Goal: Task Accomplishment & Management: Manage account settings

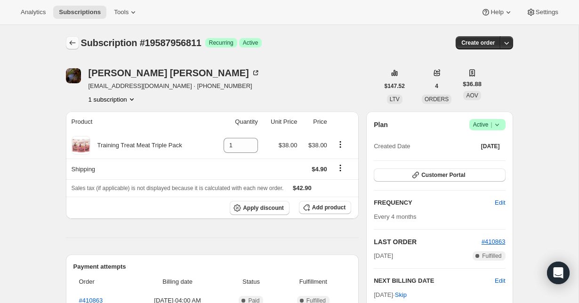
click at [76, 38] on button "Subscriptions" at bounding box center [72, 42] width 13 height 13
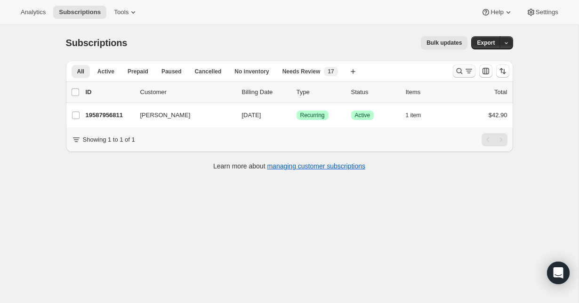
click at [453, 70] on button "Search and filter results" at bounding box center [464, 70] width 23 height 13
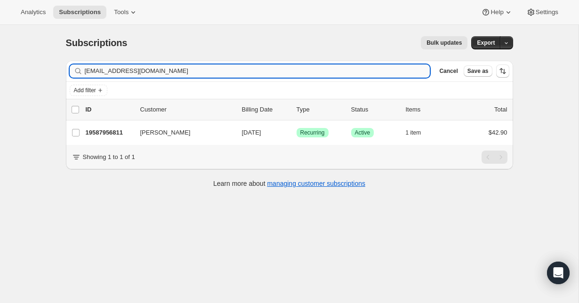
click at [184, 71] on input "[EMAIL_ADDRESS][DOMAIN_NAME]" at bounding box center [258, 70] width 346 height 13
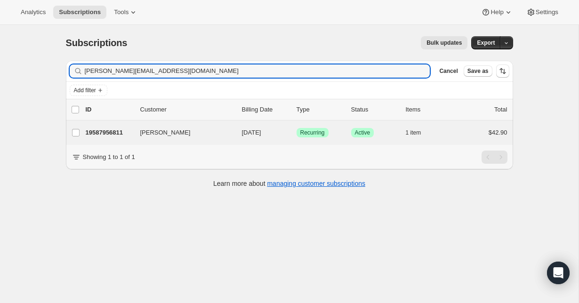
type input "[PERSON_NAME][EMAIL_ADDRESS][DOMAIN_NAME]"
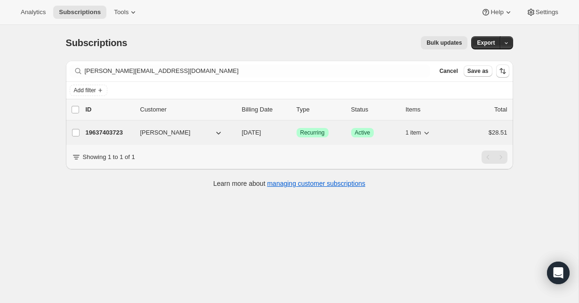
click at [121, 132] on p "19637403723" at bounding box center [109, 132] width 47 height 9
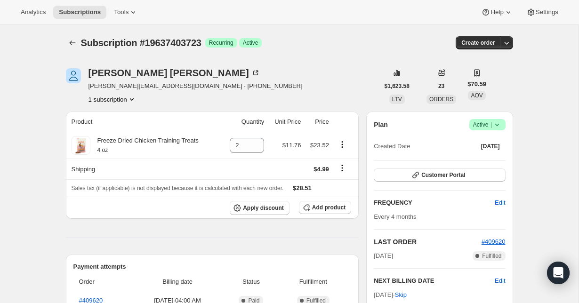
click at [70, 50] on div "Subscription #19637403723. This page is ready Subscription #19637403723 Success…" at bounding box center [289, 43] width 447 height 36
click at [70, 40] on icon "Subscriptions" at bounding box center [72, 42] width 9 height 9
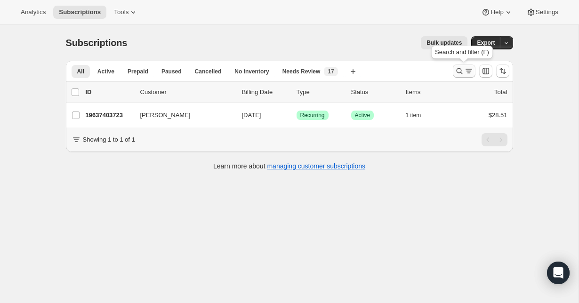
click at [459, 70] on icon "Search and filter results" at bounding box center [459, 70] width 9 height 9
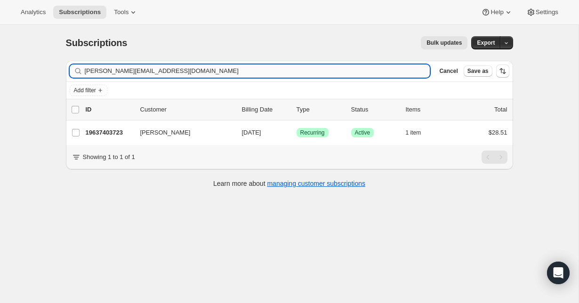
click at [279, 72] on input "[PERSON_NAME][EMAIL_ADDRESS][DOMAIN_NAME]" at bounding box center [258, 70] width 346 height 13
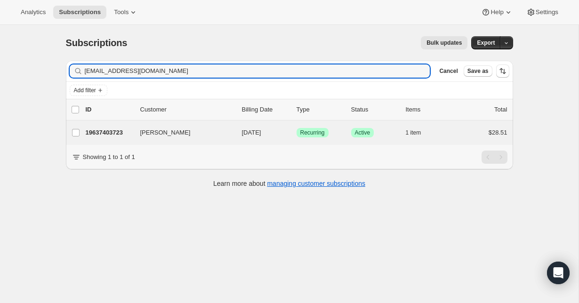
type input "[EMAIL_ADDRESS][DOMAIN_NAME]"
click at [121, 130] on p "20423442507" at bounding box center [109, 132] width 47 height 9
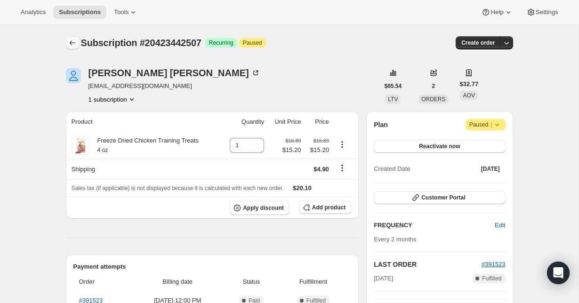
click at [69, 36] on button "Subscriptions" at bounding box center [72, 42] width 13 height 13
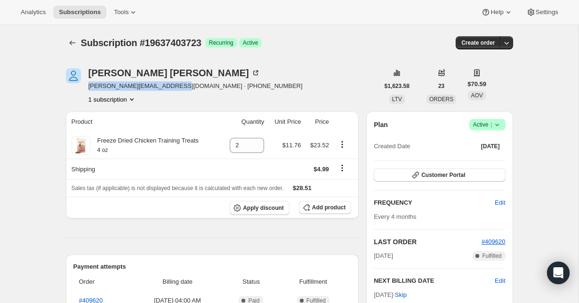
drag, startPoint x: 87, startPoint y: 86, endPoint x: 174, endPoint y: 84, distance: 86.6
click at [174, 84] on div "Scott Eggiman [EMAIL_ADDRESS][DOMAIN_NAME] · [PHONE_NUMBER] 1 subscription" at bounding box center [222, 86] width 313 height 36
copy span "[PERSON_NAME][EMAIL_ADDRESS][DOMAIN_NAME]"
click at [310, 72] on div "Scott Eggiman [EMAIL_ADDRESS][DOMAIN_NAME] · [PHONE_NUMBER] 1 subscription" at bounding box center [222, 86] width 313 height 36
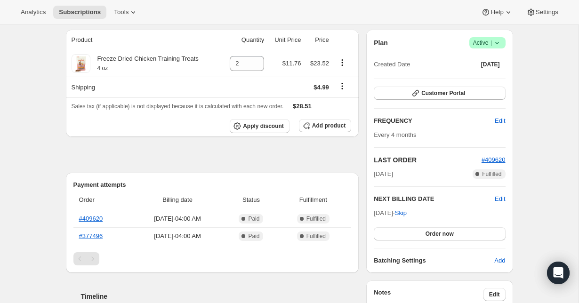
scroll to position [82, 0]
click at [98, 226] on th "#409620" at bounding box center [101, 218] width 57 height 17
click at [96, 221] on link "#409620" at bounding box center [91, 218] width 24 height 7
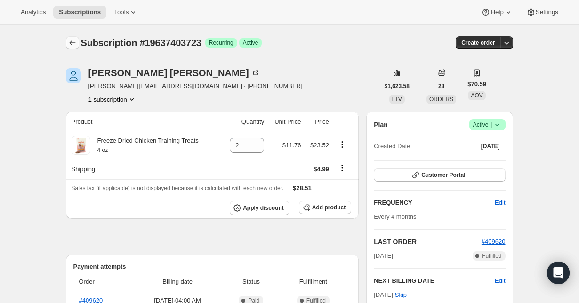
click at [75, 46] on icon "Subscriptions" at bounding box center [72, 42] width 9 height 9
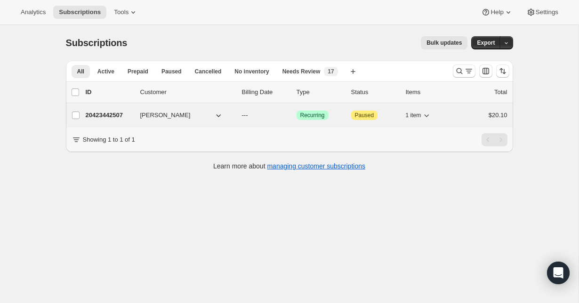
click at [119, 118] on p "20423442507" at bounding box center [109, 115] width 47 height 9
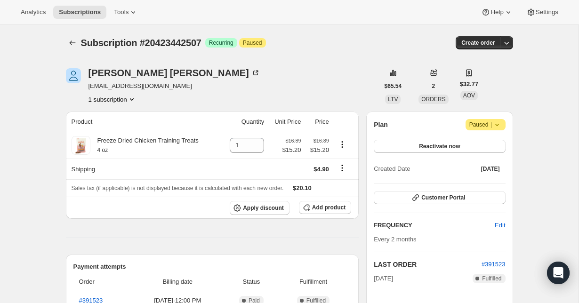
click at [498, 123] on icon at bounding box center [496, 124] width 9 height 9
click at [508, 145] on span "Cancel subscription" at bounding box center [482, 143] width 53 height 7
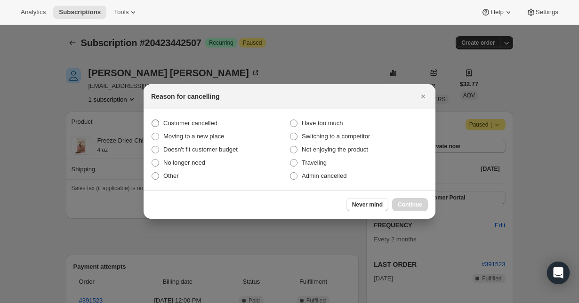
click at [197, 119] on span "Customer cancelled" at bounding box center [190, 123] width 54 height 9
click at [152, 120] on input "Customer cancelled" at bounding box center [152, 120] width 0 height 0
radio input "true"
click at [406, 207] on span "Continue" at bounding box center [410, 205] width 24 height 8
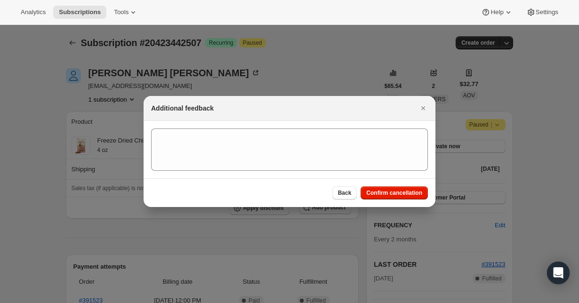
click at [424, 200] on div "Back Confirm cancellation" at bounding box center [290, 192] width 292 height 29
click at [411, 194] on span "Confirm cancellation" at bounding box center [394, 193] width 56 height 8
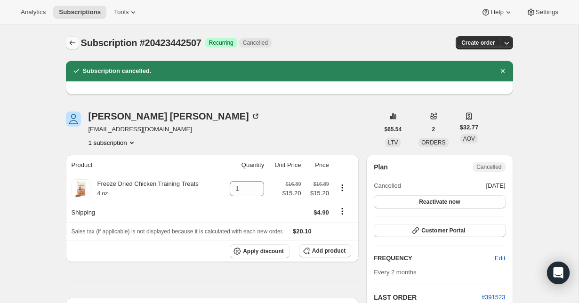
click at [69, 41] on icon "Subscriptions" at bounding box center [72, 42] width 9 height 9
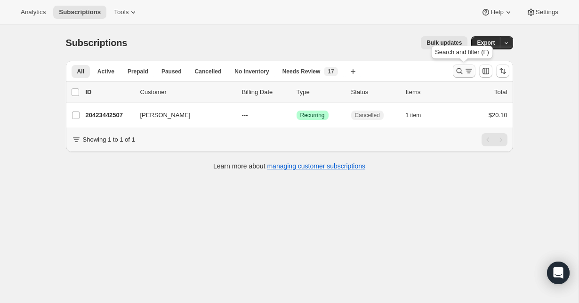
click at [458, 76] on button "Search and filter results" at bounding box center [464, 70] width 23 height 13
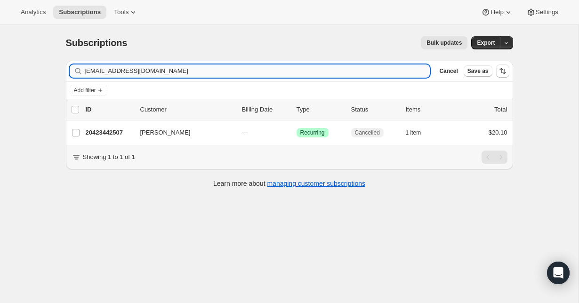
click at [222, 73] on input "[EMAIL_ADDRESS][DOMAIN_NAME]" at bounding box center [258, 70] width 346 height 13
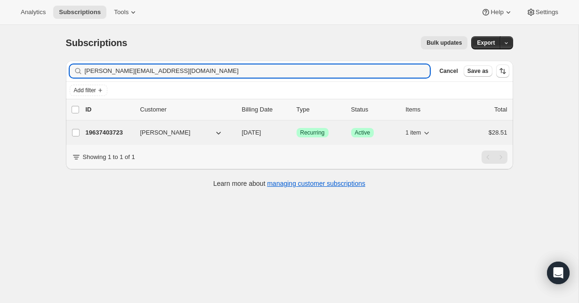
type input "[PERSON_NAME][EMAIL_ADDRESS][DOMAIN_NAME]"
click at [105, 134] on p "19637403723" at bounding box center [109, 132] width 47 height 9
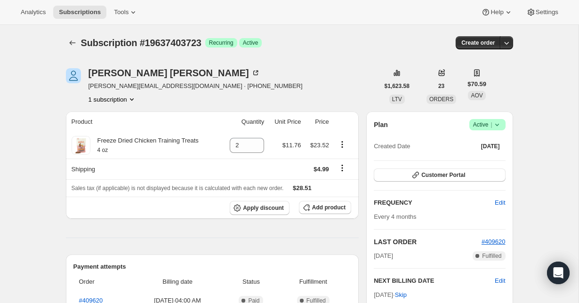
click at [500, 126] on icon at bounding box center [496, 124] width 9 height 9
click at [498, 153] on button "Cancel subscription" at bounding box center [483, 159] width 59 height 15
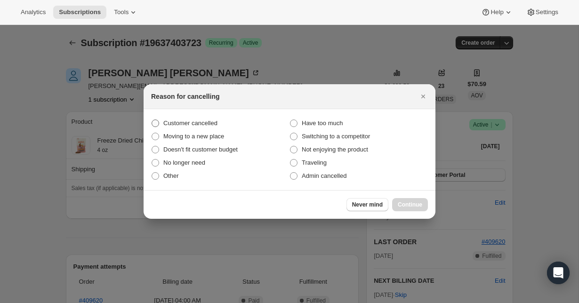
click at [224, 125] on label "Customer cancelled" at bounding box center [220, 123] width 138 height 13
click at [152, 120] on input "Customer cancelled" at bounding box center [152, 120] width 0 height 0
radio input "true"
click at [408, 212] on div "Never mind Continue" at bounding box center [290, 204] width 292 height 29
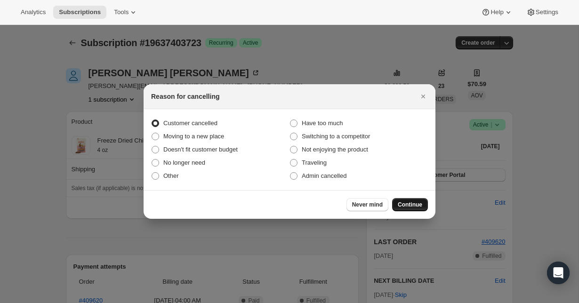
click at [408, 202] on span "Continue" at bounding box center [410, 205] width 24 height 8
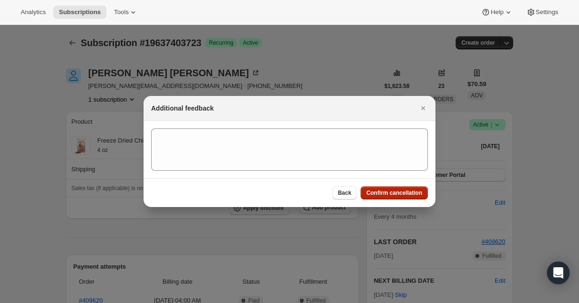
click at [402, 195] on span "Confirm cancellation" at bounding box center [394, 193] width 56 height 8
